Goal: Communication & Community: Ask a question

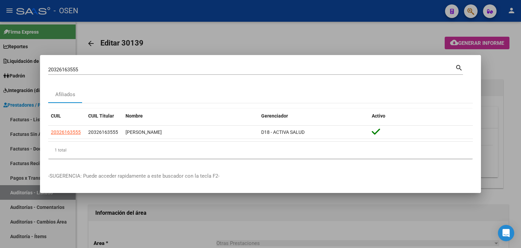
scroll to position [485, 0]
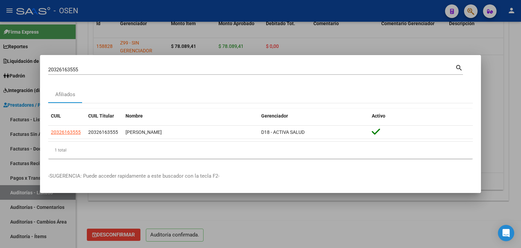
click at [19, 71] on div at bounding box center [260, 124] width 521 height 248
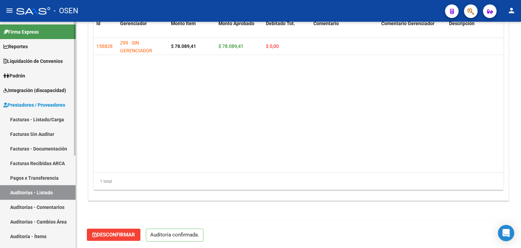
click at [23, 102] on span "Prestadores / Proveedores" at bounding box center [34, 104] width 62 height 7
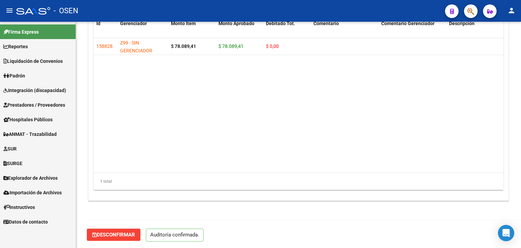
click at [32, 89] on span "Integración (discapacidad)" at bounding box center [34, 89] width 63 height 7
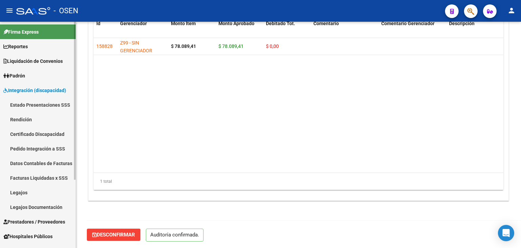
click at [39, 147] on link "Pedido Integración a SSS" at bounding box center [38, 148] width 76 height 15
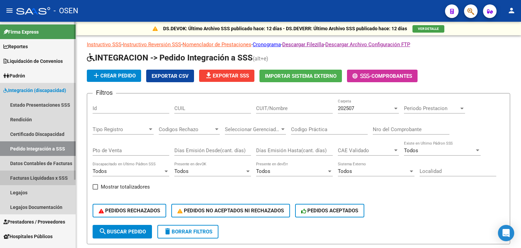
click at [28, 173] on link "Facturas Liquidadas x SSS" at bounding box center [38, 177] width 76 height 15
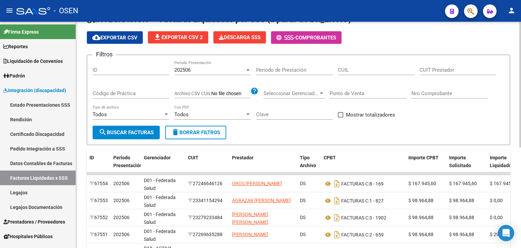
scroll to position [102, 0]
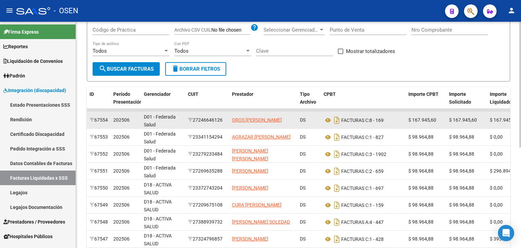
drag, startPoint x: 226, startPoint y: 119, endPoint x: 194, endPoint y: 121, distance: 31.6
click at [194, 121] on div "27246646126" at bounding box center [207, 120] width 39 height 8
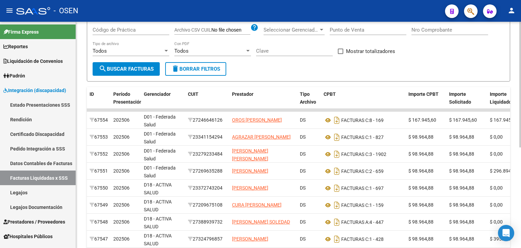
copy div "27246646126"
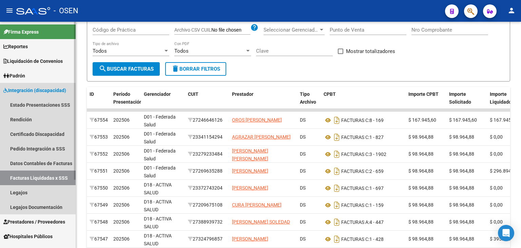
click at [28, 91] on span "Integración (discapacidad)" at bounding box center [34, 89] width 63 height 7
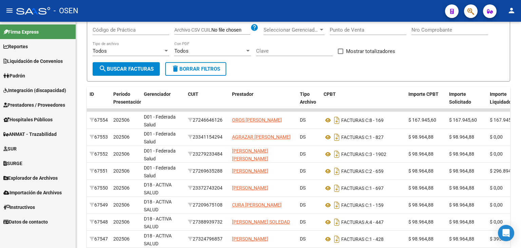
click at [38, 90] on span "Integración (discapacidad)" at bounding box center [34, 89] width 63 height 7
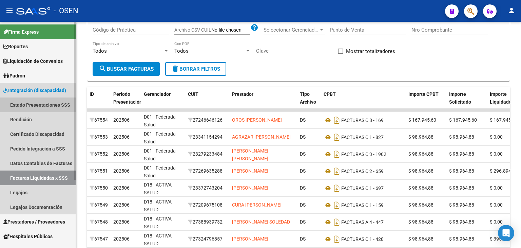
click at [31, 103] on link "Estado Presentaciones SSS" at bounding box center [38, 104] width 76 height 15
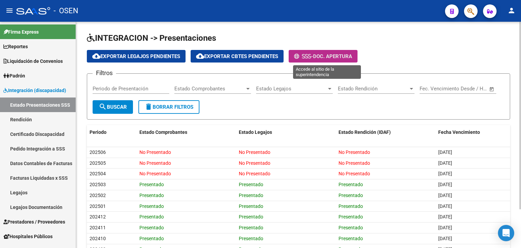
click at [325, 55] on span "Doc. Apertura" at bounding box center [332, 56] width 39 height 6
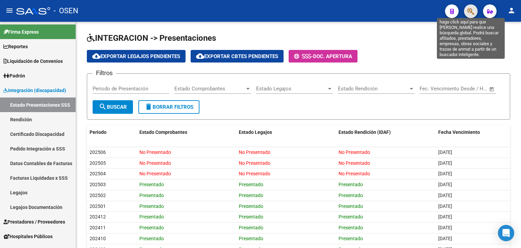
click at [467, 10] on icon "button" at bounding box center [470, 11] width 7 height 8
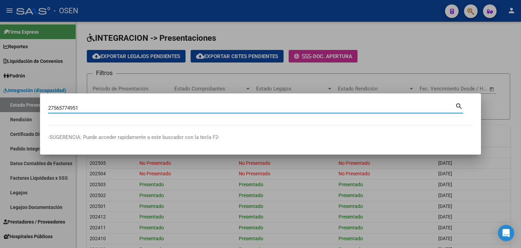
type input "27565774951"
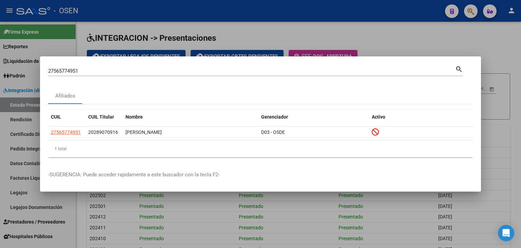
click at [289, 162] on div "CUIL CUIL Titular Nombre Gerenciador Activo 27565774951 20289070916 [PERSON_NAM…" at bounding box center [260, 133] width 425 height 58
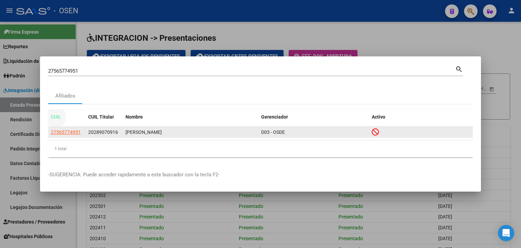
drag, startPoint x: 55, startPoint y: 116, endPoint x: 300, endPoint y: 128, distance: 245.4
click at [300, 128] on div "CUIL CUIL Titular Nombre Gerenciador Activo 27565774951 20289070916 [PERSON_NAM…" at bounding box center [260, 133] width 425 height 47
copy div "CUIL CUIL Titular Nombre Gerenciador Activo 27565774951 20289070916 [PERSON_NAM…"
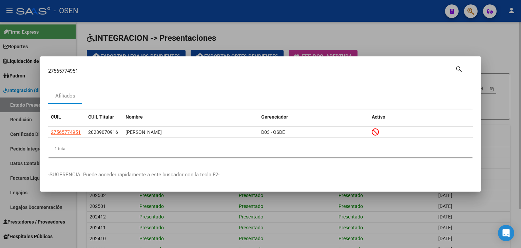
click at [258, 29] on div at bounding box center [260, 124] width 521 height 248
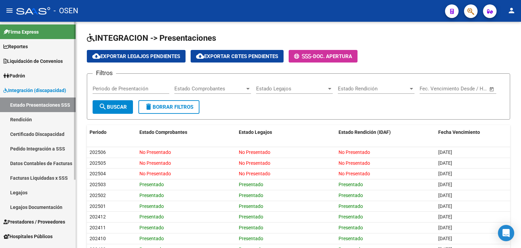
click at [26, 32] on span "Firma Express" at bounding box center [20, 31] width 35 height 7
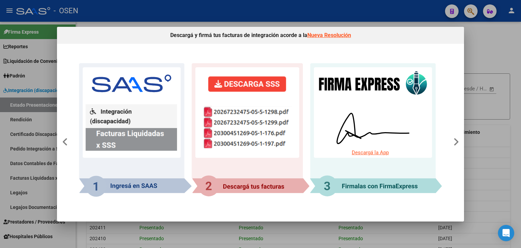
click at [374, 152] on link "Descargá la App" at bounding box center [370, 152] width 37 height 6
click at [515, 231] on div at bounding box center [260, 124] width 521 height 248
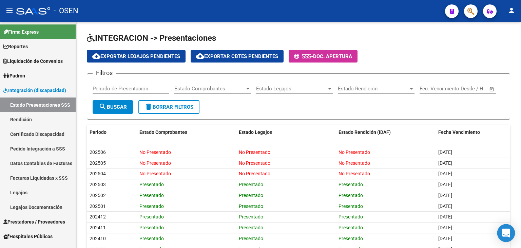
click at [510, 232] on div "Open Intercom Messenger" at bounding box center [506, 233] width 18 height 18
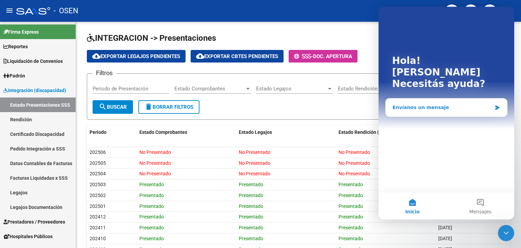
drag, startPoint x: 406, startPoint y: 100, endPoint x: 756, endPoint y: 140, distance: 351.6
click at [406, 100] on div "Envíanos un mensaje" at bounding box center [446, 107] width 121 height 18
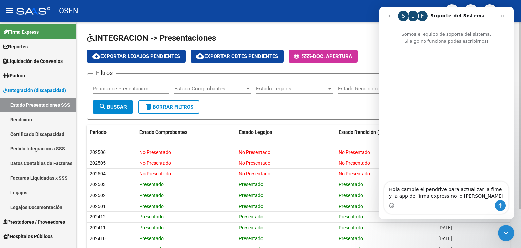
type textarea "Hola cambie el pendrive para actualizar la fime y la app de firma express no lo…"
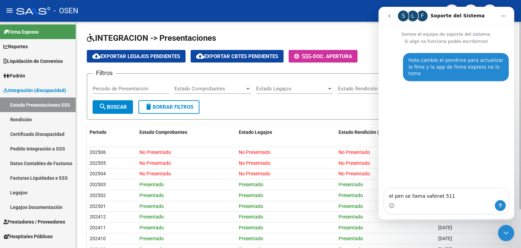
type textarea "el pen se llama safenet 5110"
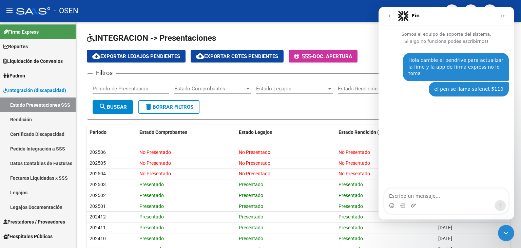
click at [388, 15] on icon "go back" at bounding box center [389, 15] width 5 height 5
